Goal: Communication & Community: Answer question/provide support

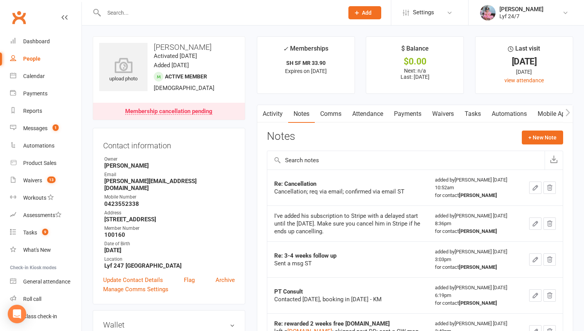
click at [119, 14] on input "text" at bounding box center [220, 12] width 237 height 11
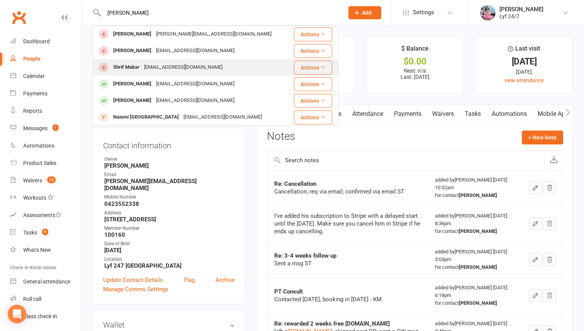
type input "tony"
click at [148, 69] on div "tonymakar@yahoo.com" at bounding box center [183, 67] width 83 height 11
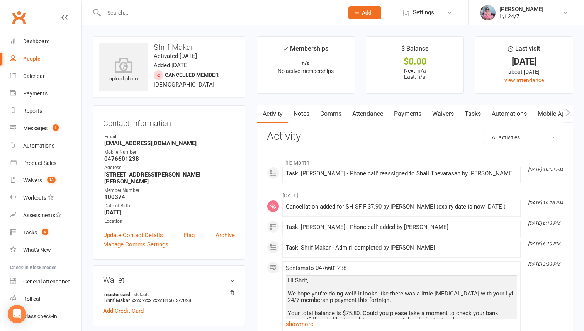
click at [238, 13] on input "text" at bounding box center [220, 12] width 237 height 11
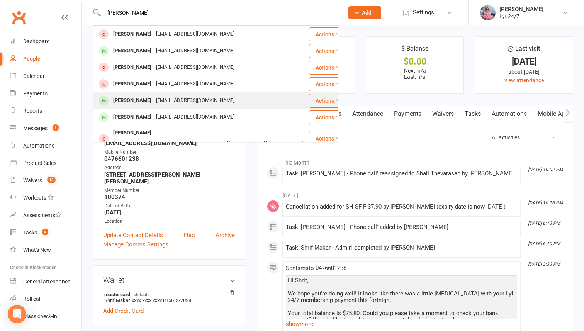
type input "jason"
click at [134, 97] on div "[PERSON_NAME]" at bounding box center [132, 100] width 43 height 11
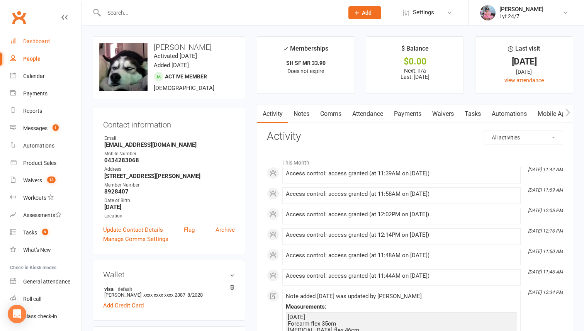
click at [46, 44] on div "Dashboard" at bounding box center [36, 41] width 27 height 6
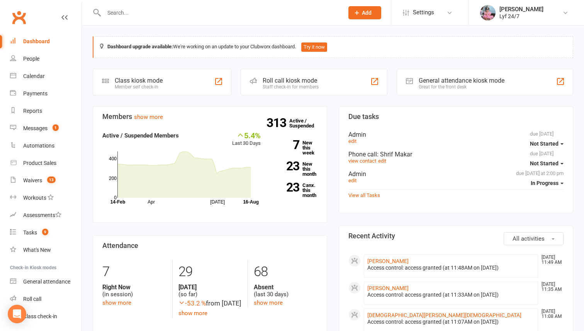
click at [188, 8] on input "text" at bounding box center [220, 12] width 237 height 11
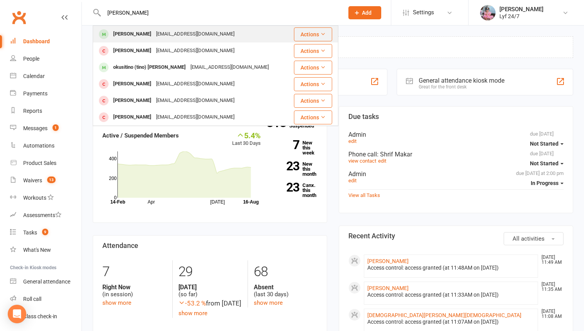
type input "kamaljee"
click at [158, 38] on div "Kamaljeetsingh22k@gmail.com" at bounding box center [195, 34] width 83 height 11
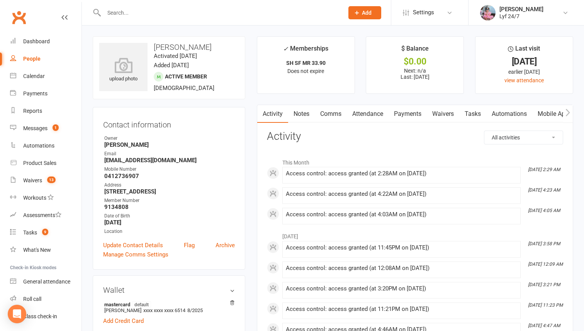
click at [332, 114] on link "Comms" at bounding box center [331, 114] width 32 height 18
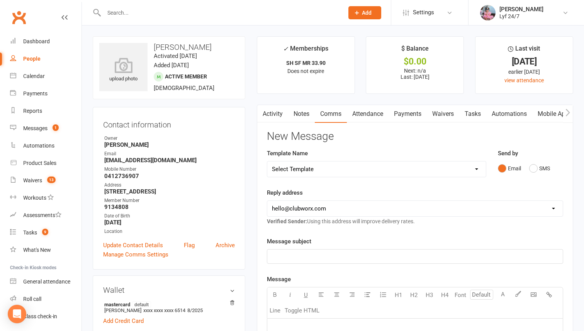
click at [528, 168] on div "Email SMS" at bounding box center [530, 168] width 65 height 15
click at [520, 169] on button "Email" at bounding box center [509, 168] width 23 height 15
click at [534, 170] on button "SMS" at bounding box center [539, 168] width 21 height 15
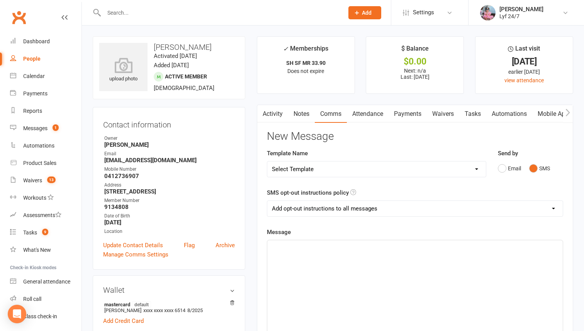
click at [468, 170] on select "Select Template [SMS] Win $500 Cash draw- Notify member for each entry [SMS] $6…" at bounding box center [376, 169] width 219 height 15
select select "10"
click at [267, 162] on select "Select Template [SMS] Win $500 Cash draw- Notify member for each entry [SMS] $6…" at bounding box center [376, 169] width 219 height 15
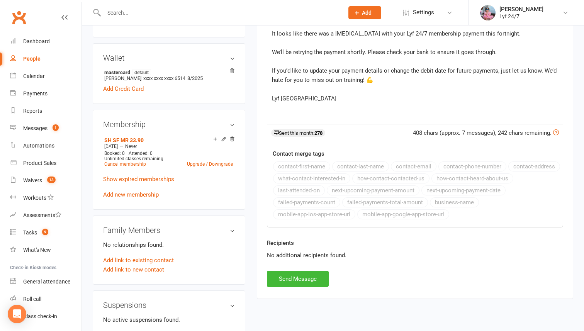
scroll to position [352, 0]
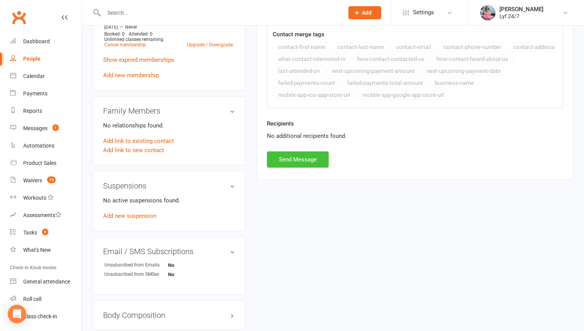
click at [293, 152] on button "Send Message" at bounding box center [298, 159] width 62 height 16
select select
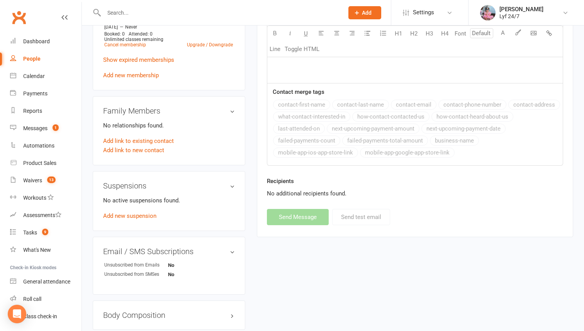
scroll to position [0, 0]
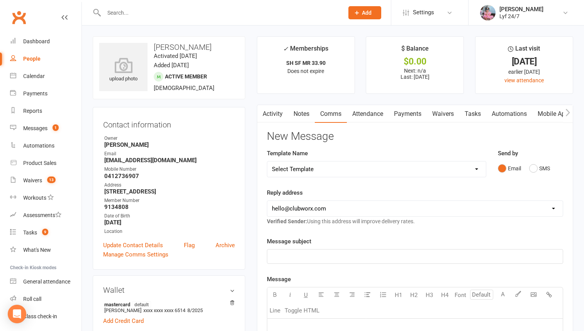
click at [137, 11] on input "text" at bounding box center [220, 12] width 237 height 11
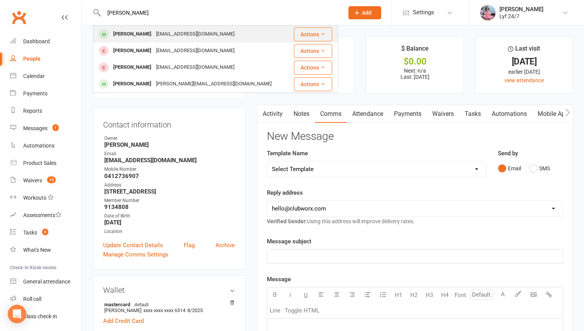
type input "ivan"
click at [120, 37] on div "Ivan Junsay" at bounding box center [132, 34] width 43 height 11
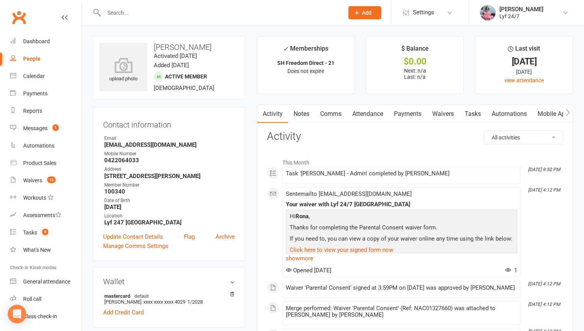
click at [336, 116] on link "Comms" at bounding box center [331, 114] width 32 height 18
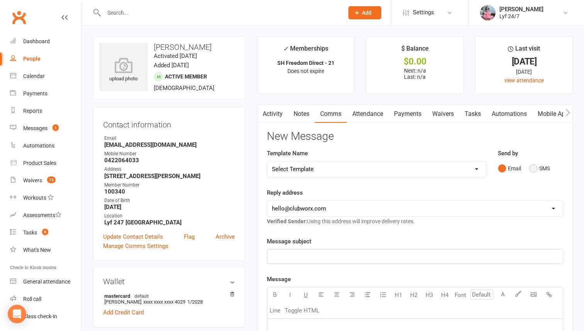
click at [534, 167] on button "SMS" at bounding box center [539, 168] width 21 height 15
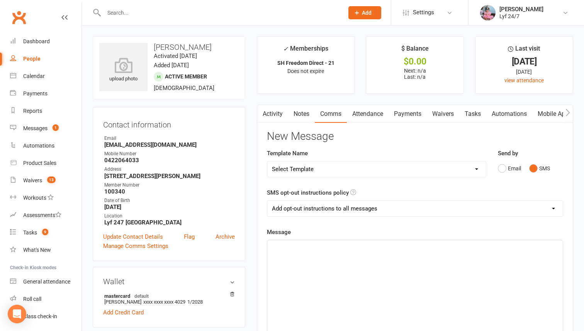
click at [450, 169] on select "Select Template [SMS] Win $500 Cash draw- Notify member for each entry [SMS] $6…" at bounding box center [376, 169] width 219 height 15
select select "10"
click at [267, 162] on select "Select Template [SMS] Win $500 Cash draw- Notify member for each entry [SMS] $6…" at bounding box center [376, 169] width 219 height 15
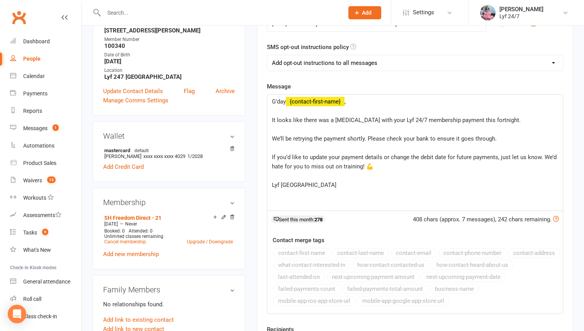
scroll to position [202, 0]
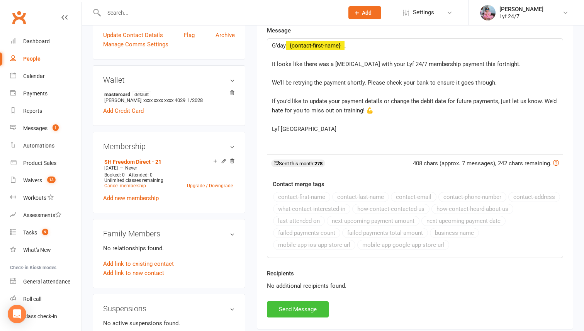
click at [313, 312] on button "Send Message" at bounding box center [298, 309] width 62 height 16
select select
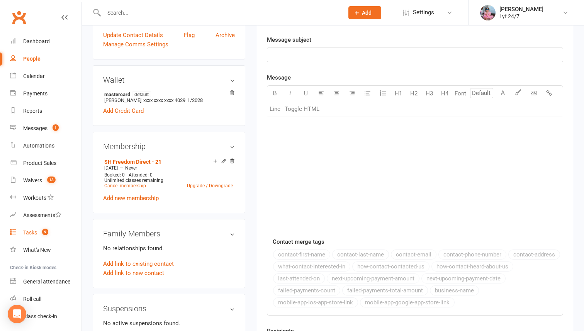
click at [40, 231] on count-badge "9" at bounding box center [43, 233] width 10 height 6
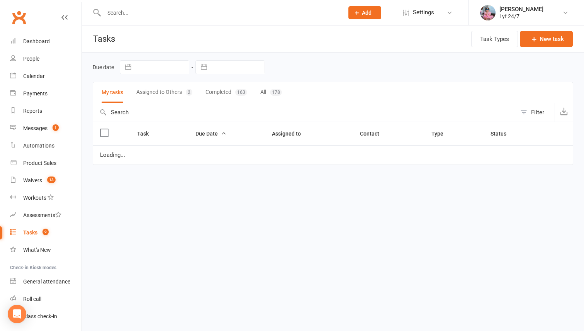
select select "started"
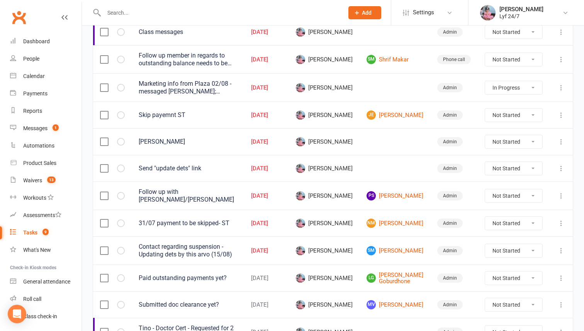
scroll to position [130, 0]
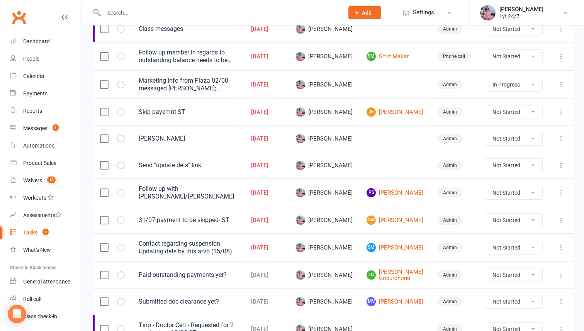
click at [528, 247] on select "Not Started In Progress Waiting Complete" at bounding box center [513, 247] width 57 height 13
click at [485, 241] on select "Not Started In Progress Waiting Complete" at bounding box center [513, 247] width 57 height 13
select select "unstarted"
select select "started"
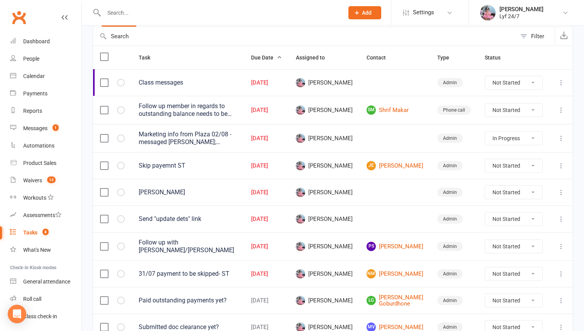
scroll to position [68, 0]
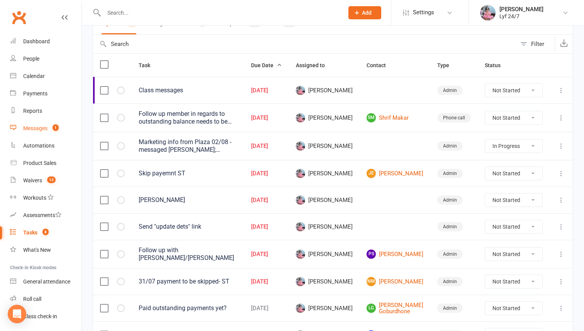
click at [51, 127] on count-badge "1" at bounding box center [54, 128] width 10 height 6
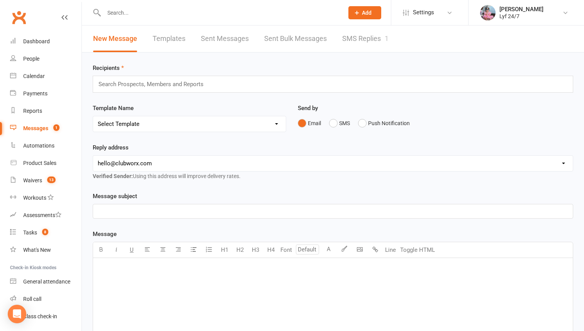
click at [364, 41] on link "SMS Replies 1" at bounding box center [365, 39] width 46 height 27
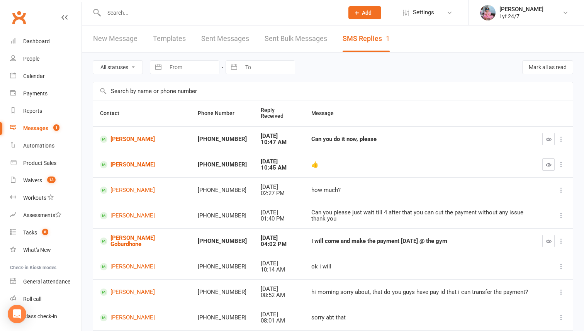
click at [311, 136] on div "Can you do it now, please" at bounding box center [419, 139] width 217 height 7
click at [548, 164] on button "button" at bounding box center [549, 164] width 12 height 12
click at [546, 136] on icon "button" at bounding box center [549, 139] width 6 height 6
click at [132, 136] on link "[PERSON_NAME]" at bounding box center [142, 139] width 84 height 7
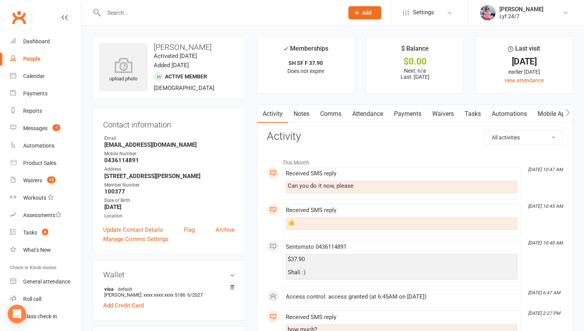
click at [337, 112] on link "Comms" at bounding box center [331, 114] width 32 height 18
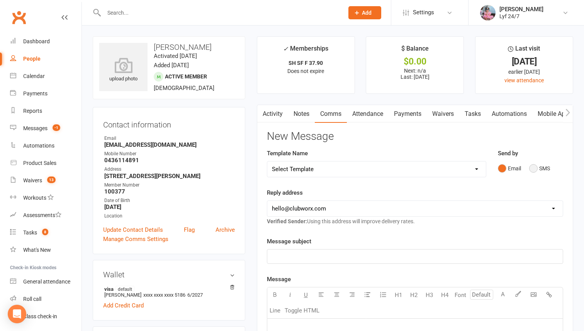
click at [539, 168] on button "SMS" at bounding box center [539, 168] width 21 height 15
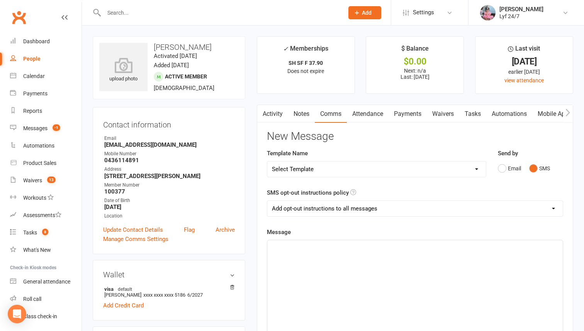
click at [452, 170] on select "Select Template [SMS] Win $500 Cash draw- Notify member for each entry [SMS] $6…" at bounding box center [376, 169] width 219 height 15
select select "20"
click at [267, 162] on select "Select Template [SMS] Win $500 Cash draw- Notify member for each entry [SMS] $6…" at bounding box center [376, 169] width 219 height 15
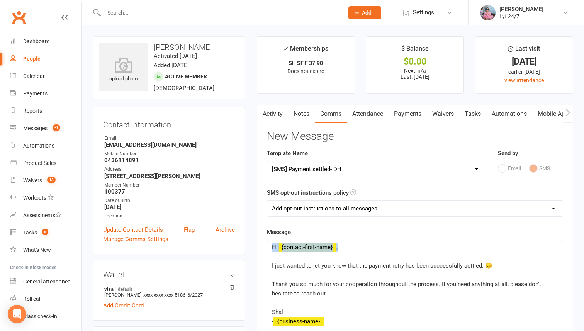
drag, startPoint x: 347, startPoint y: 245, endPoint x: 266, endPoint y: 235, distance: 81.3
click at [266, 235] on div "Activity Notes Comms Attendance Payments Waivers Tasks Automations Mobile App A…" at bounding box center [415, 318] width 316 height 426
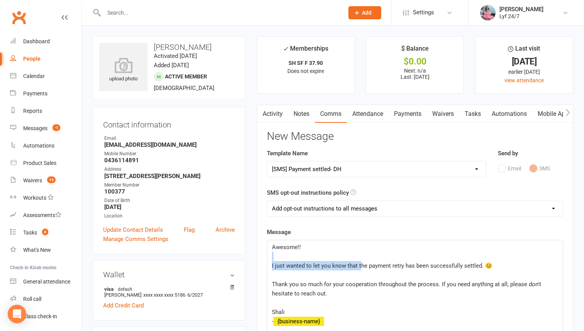
drag, startPoint x: 360, startPoint y: 266, endPoint x: 265, endPoint y: 260, distance: 94.8
click at [265, 260] on div "Activity Notes Comms Attendance Payments Waivers Tasks Automations Mobile App A…" at bounding box center [415, 318] width 316 height 426
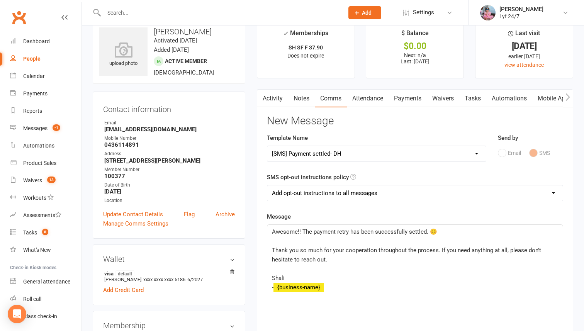
scroll to position [29, 0]
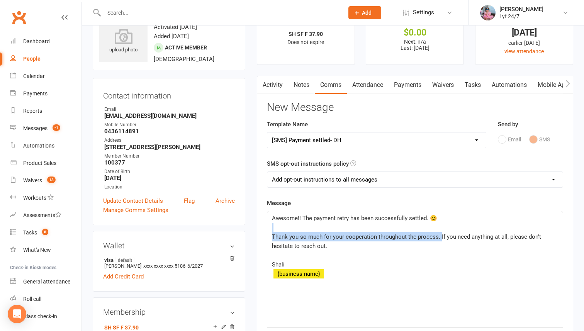
drag, startPoint x: 439, startPoint y: 239, endPoint x: 273, endPoint y: 229, distance: 166.8
click at [273, 229] on div "Awesome!! The payment retry has been successfully settled. 😊 ﻿ Thank you so muc…" at bounding box center [415, 269] width 296 height 116
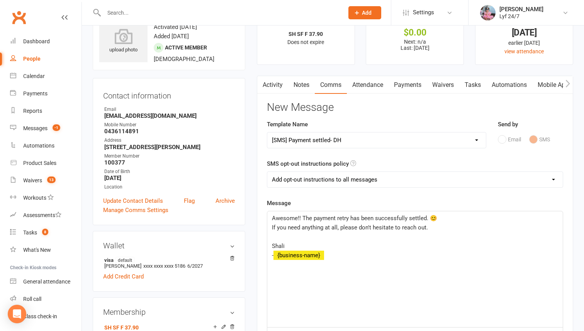
click at [340, 253] on p "- ﻿ {business-name}" at bounding box center [415, 255] width 286 height 9
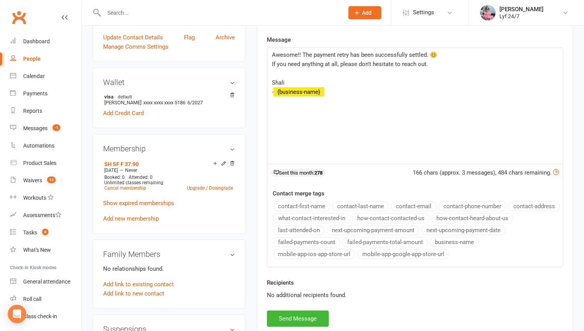
scroll to position [195, 0]
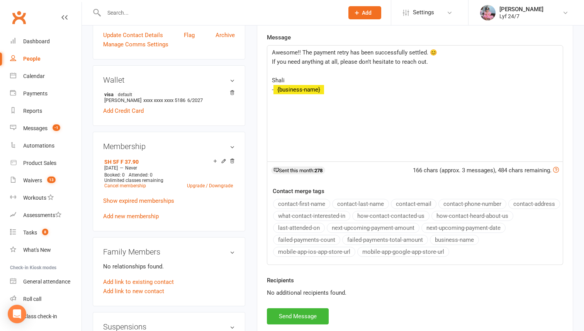
click at [425, 53] on span "Awesome!! The payment retry has been successfully settled. 😊" at bounding box center [354, 52] width 165 height 7
click at [303, 52] on span "Awesome!! The payment retry has been successfully settled. 😊" at bounding box center [354, 52] width 165 height 7
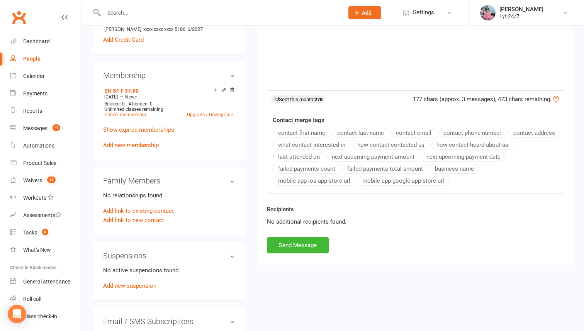
scroll to position [314, 0]
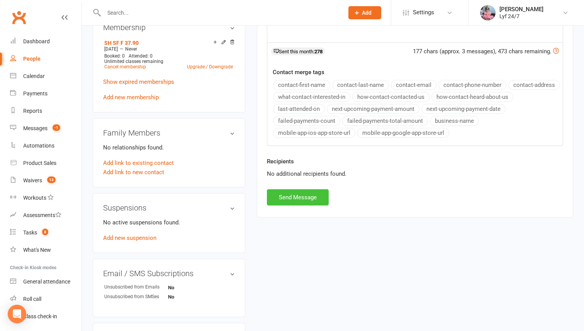
click at [291, 202] on button "Send Message" at bounding box center [298, 197] width 62 height 16
select select
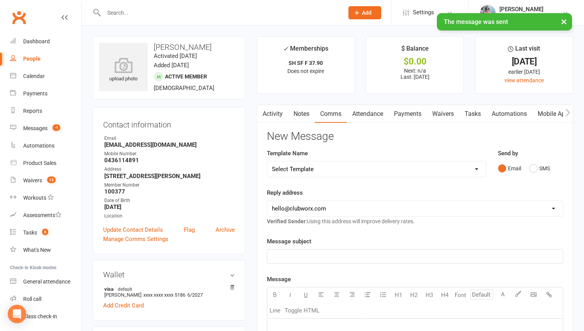
click at [276, 111] on link "Activity" at bounding box center [272, 114] width 31 height 18
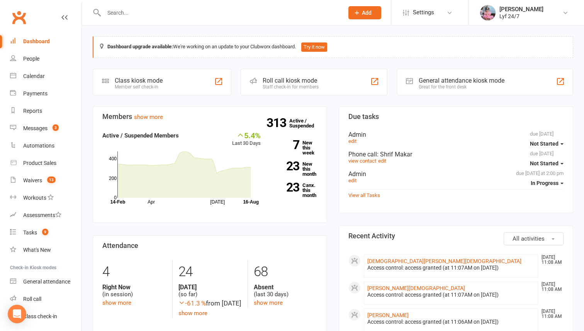
click at [194, 13] on input "text" at bounding box center [220, 12] width 237 height 11
type input "a"
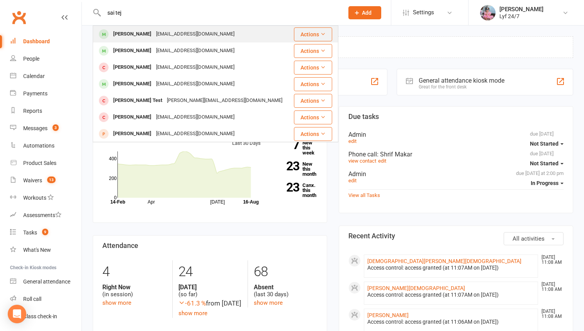
type input "sai tej"
click at [189, 32] on div "[EMAIL_ADDRESS][DOMAIN_NAME]" at bounding box center [195, 34] width 83 height 11
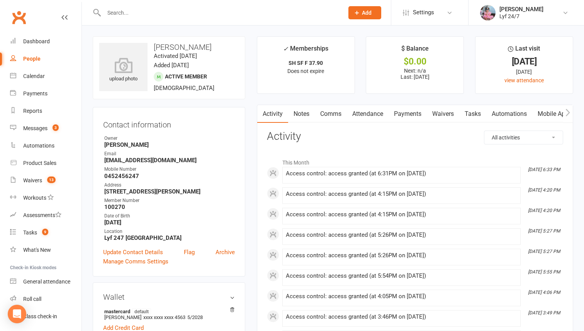
click at [268, 120] on link "Activity" at bounding box center [272, 114] width 31 height 18
click at [48, 42] on div "Dashboard" at bounding box center [36, 41] width 27 height 6
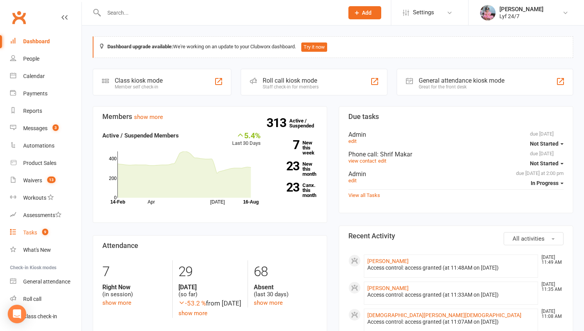
click at [30, 238] on link "Tasks 9" at bounding box center [45, 232] width 71 height 17
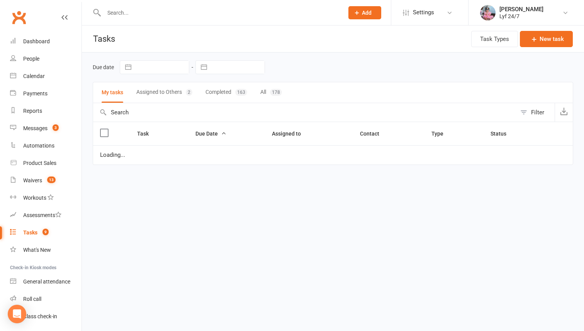
select select "started"
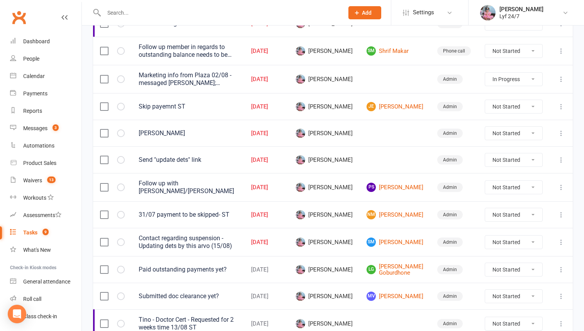
scroll to position [200, 0]
